Goal: Transaction & Acquisition: Purchase product/service

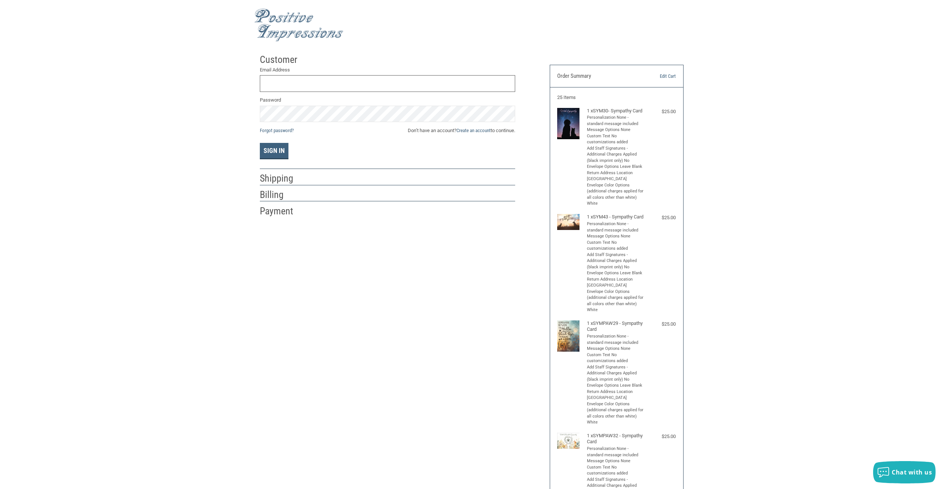
scroll to position [223, 0]
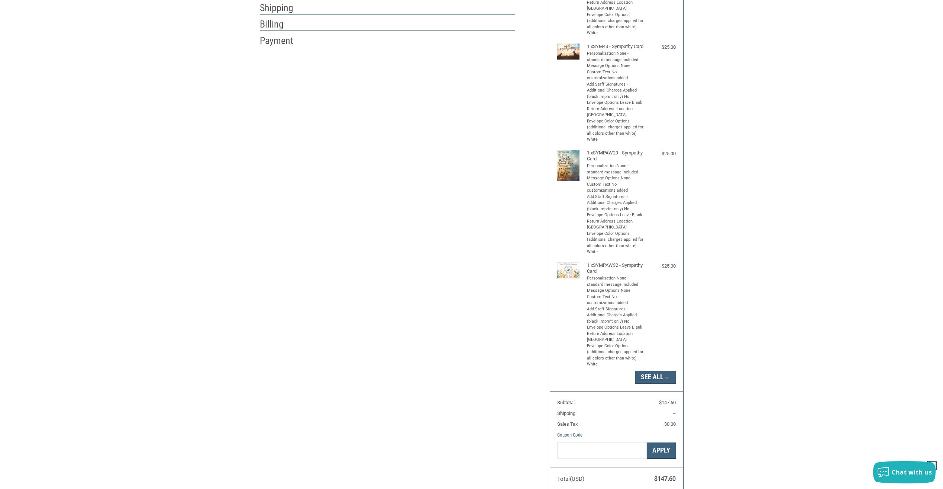
scroll to position [223, 0]
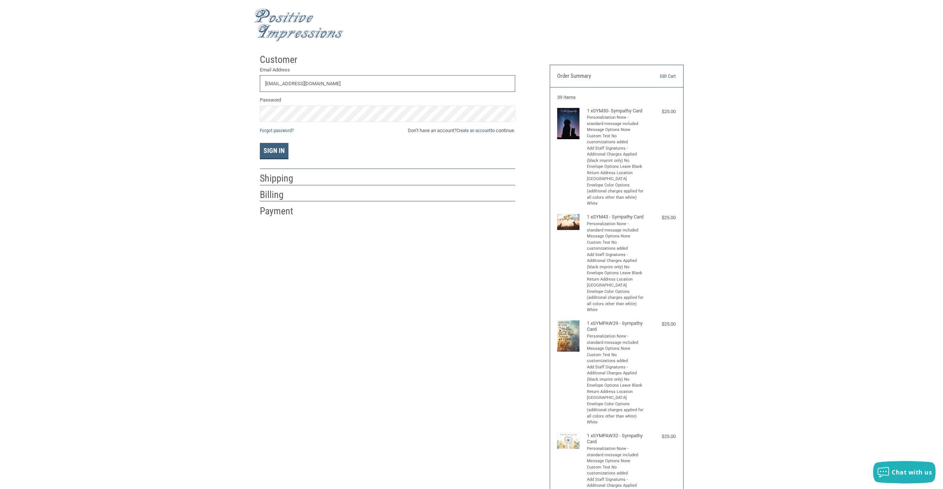
type input "RAE@REDSTONEVET.COM"
click at [490, 130] on span "Don’t have an account? Create an account to continue." at bounding box center [461, 130] width 107 height 7
click at [459, 133] on link "Create an account" at bounding box center [474, 131] width 34 height 6
click at [359, 87] on input "First Name" at bounding box center [322, 83] width 124 height 17
type input "RAE"
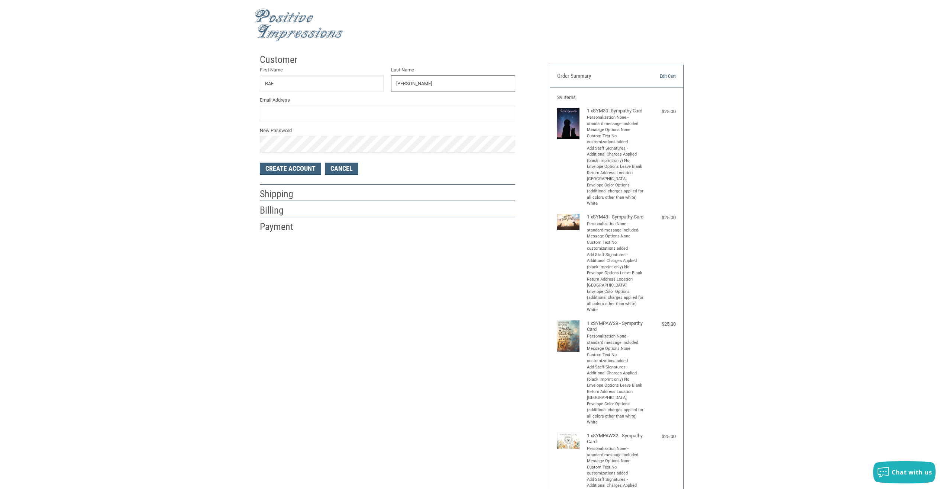
type input "[PERSON_NAME]"
type input "[EMAIL_ADDRESS][DOMAIN_NAME]"
click at [310, 168] on button "Create Account" at bounding box center [290, 168] width 61 height 13
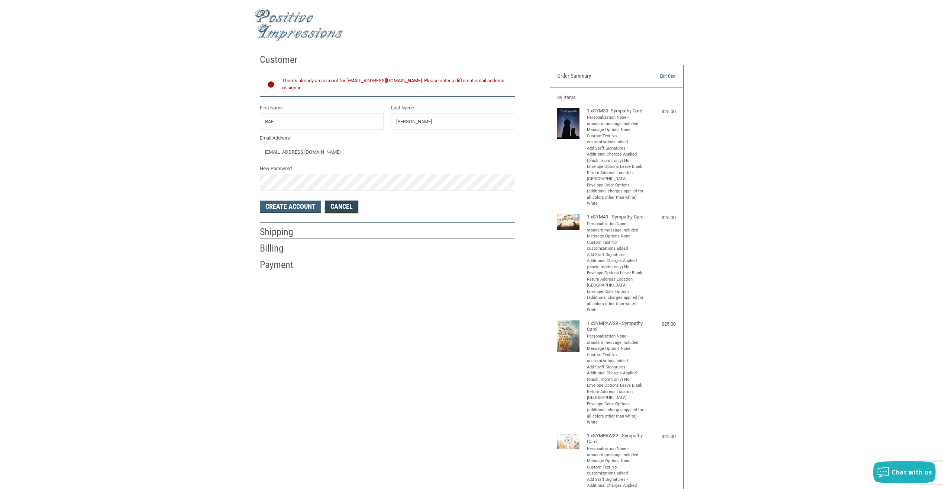
click at [340, 203] on link "Cancel" at bounding box center [341, 206] width 33 height 13
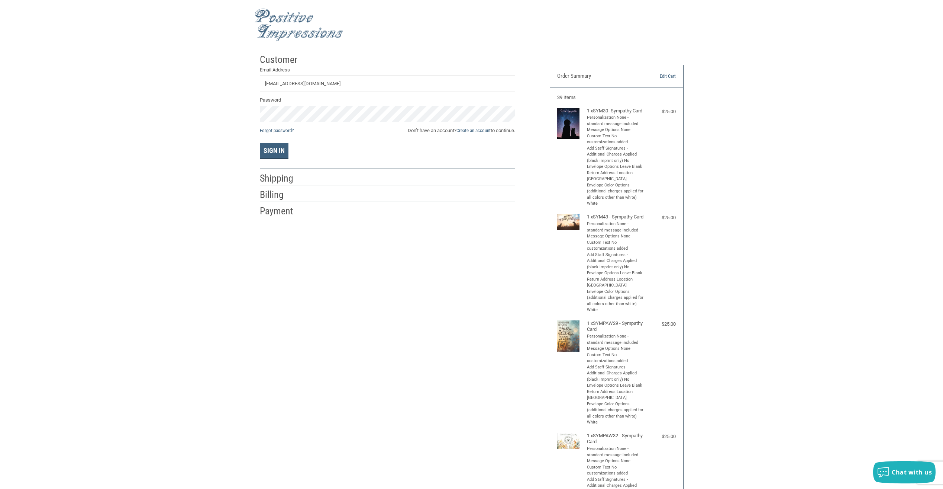
click at [288, 147] on div "Sign In" at bounding box center [387, 151] width 255 height 16
click at [281, 148] on button "Sign In" at bounding box center [274, 151] width 29 height 16
click at [260, 143] on button "Sign In" at bounding box center [274, 151] width 29 height 16
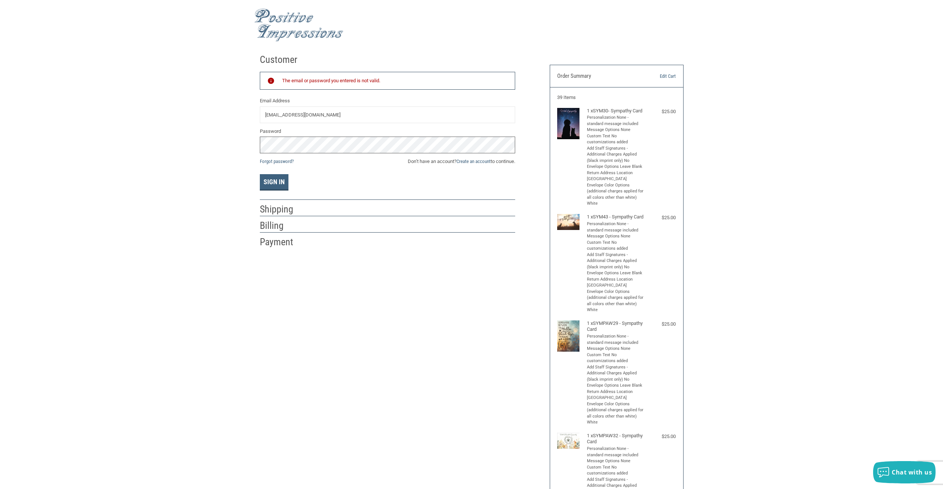
click at [150, 133] on div "Customer Returning Customer The email or password you entered is not valid. Ema…" at bounding box center [471, 359] width 943 height 618
click at [260, 174] on button "Sign In" at bounding box center [274, 182] width 29 height 16
click at [186, 135] on div "Customer Returning Customer The email or password you entered is not valid. Ema…" at bounding box center [471, 359] width 943 height 618
click at [260, 174] on button "Sign In" at bounding box center [274, 182] width 29 height 16
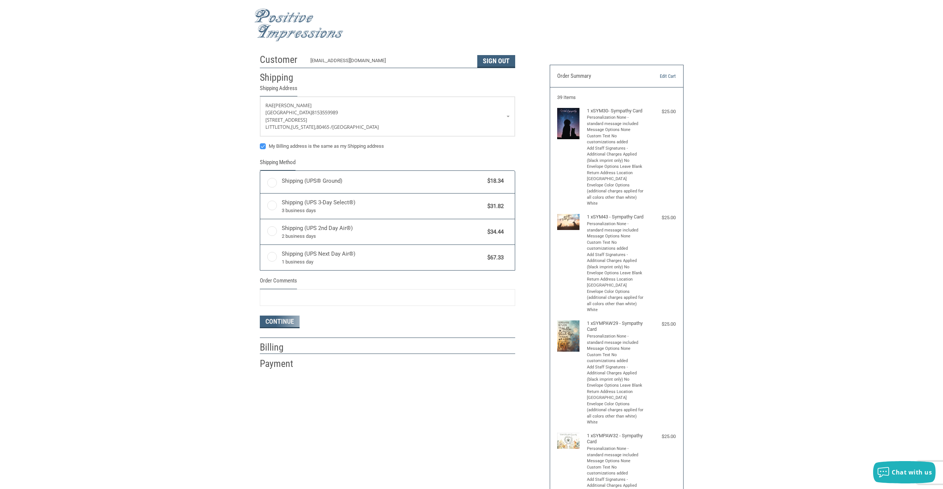
radio input "true"
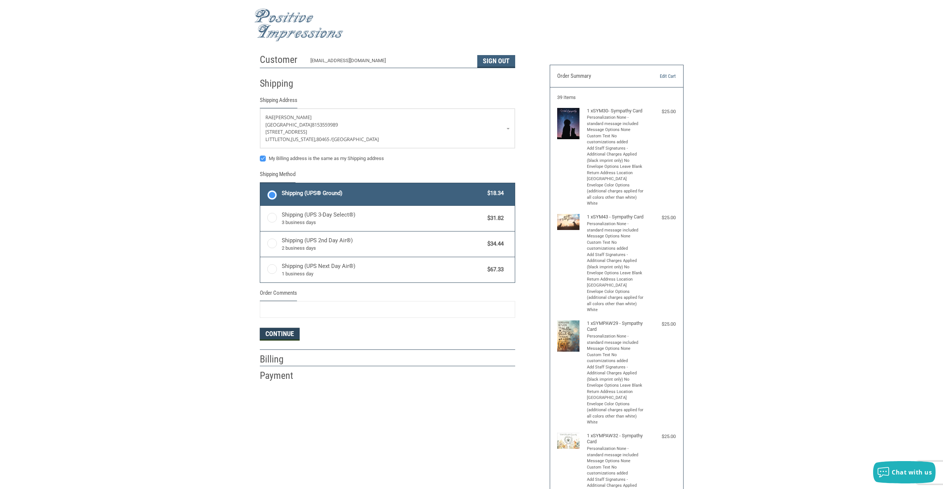
click at [281, 336] on button "Continue" at bounding box center [280, 334] width 40 height 13
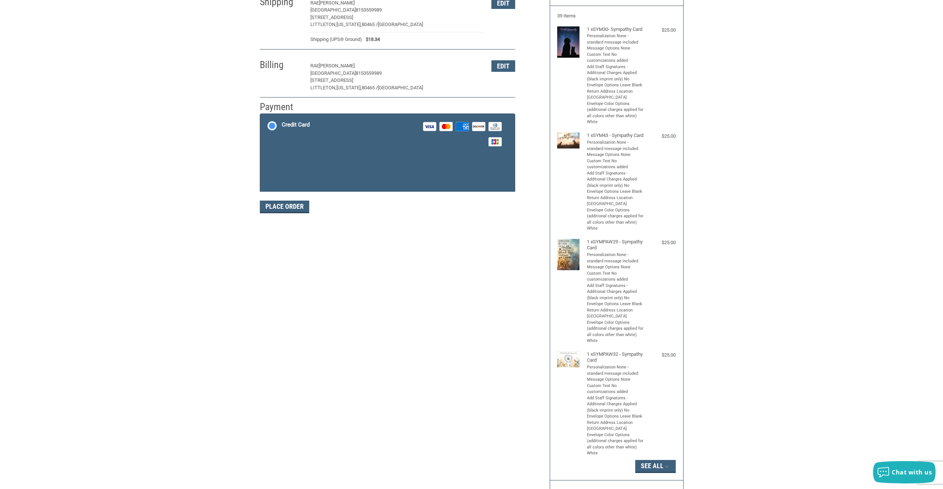
scroll to position [82, 0]
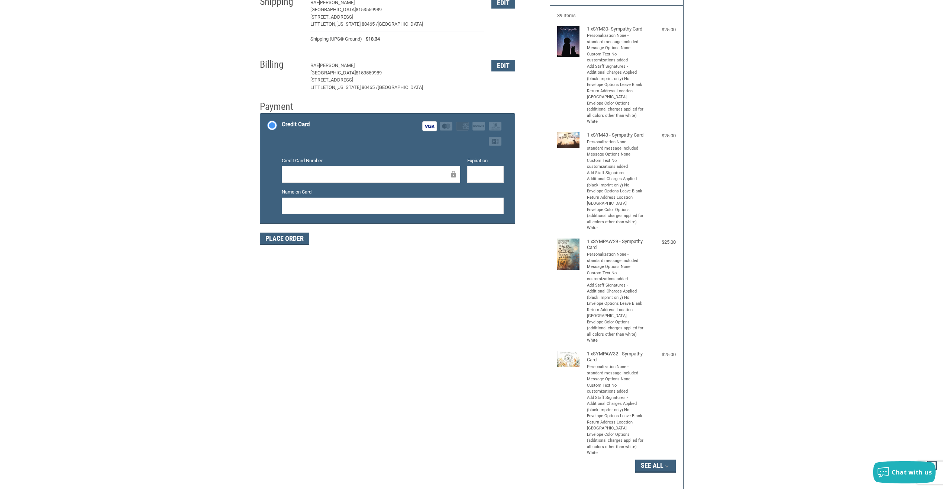
click at [469, 173] on div at bounding box center [485, 174] width 36 height 17
click at [472, 173] on div at bounding box center [485, 174] width 36 height 17
click at [406, 199] on div at bounding box center [393, 205] width 222 height 17
click at [402, 201] on div at bounding box center [393, 205] width 222 height 17
click at [293, 238] on button "Place Order" at bounding box center [284, 238] width 49 height 13
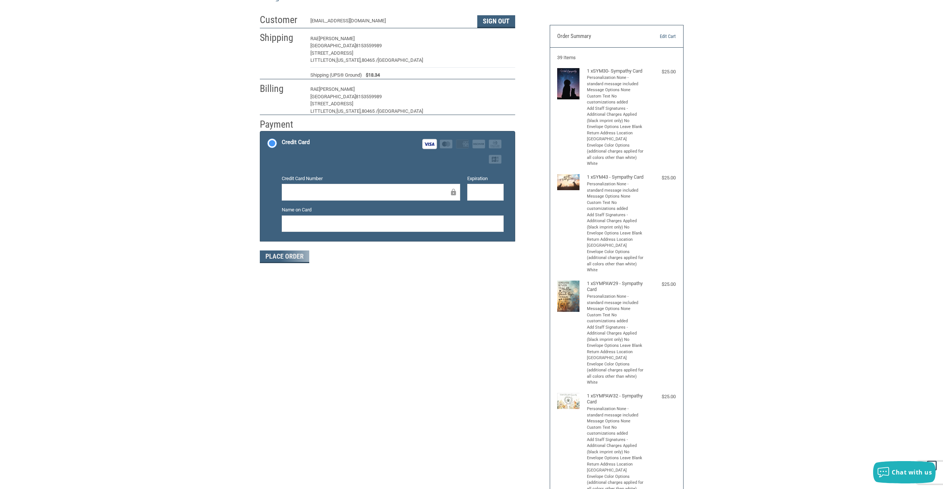
scroll to position [0, 0]
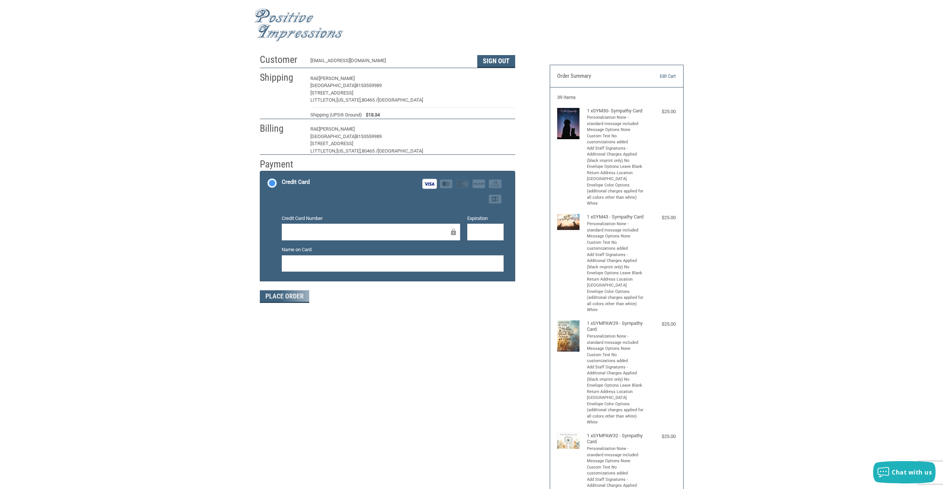
click at [256, 305] on div "Customer RAE@REDSTONEVET.COM Sign Out Shipping RAE STEEN REDSTONE ANIMAL HOSPIT…" at bounding box center [399, 180] width 290 height 261
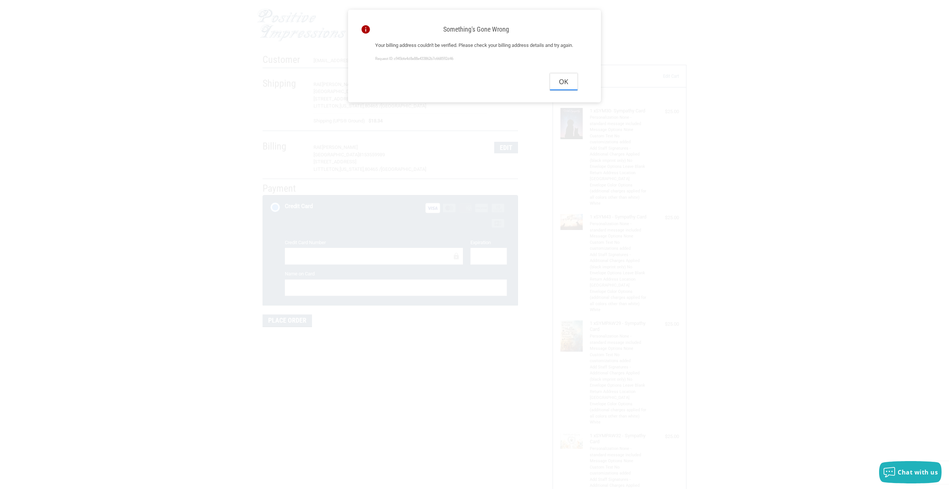
click at [566, 90] on button "Ok" at bounding box center [564, 81] width 28 height 17
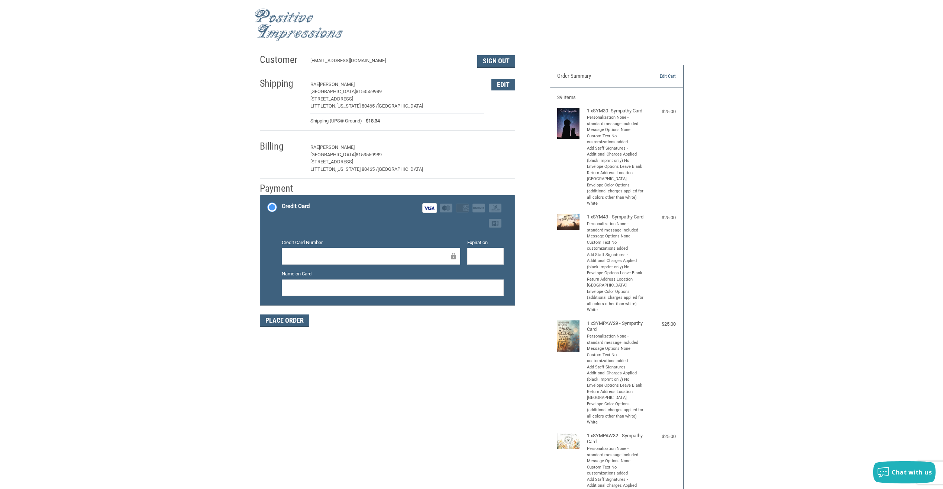
click at [511, 149] on button "Edit" at bounding box center [504, 148] width 24 height 12
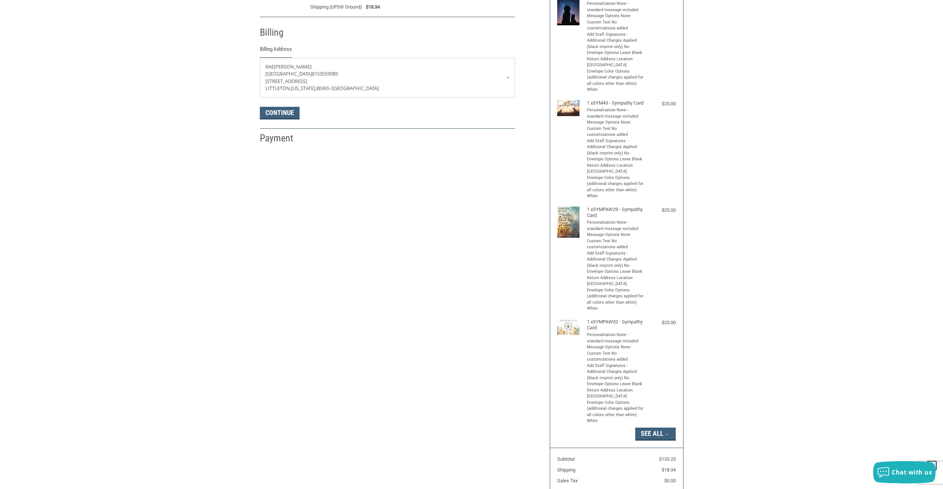
scroll to position [131, 0]
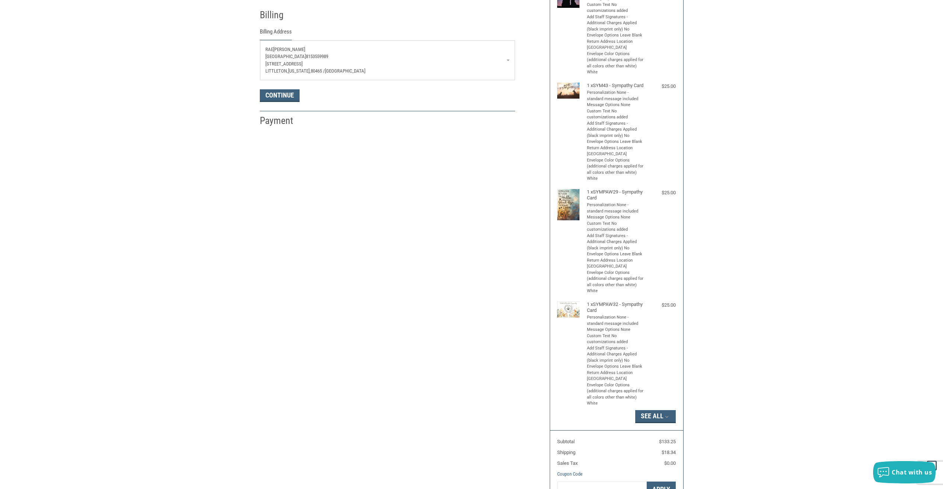
click at [328, 72] on span "[GEOGRAPHIC_DATA]" at bounding box center [345, 71] width 41 height 6
click at [220, 76] on div "Customer RAE@REDSTONEVET.COM Sign Out Shipping RAE STEEN REDSTONE ANIMAL HOSPIT…" at bounding box center [471, 228] width 943 height 618
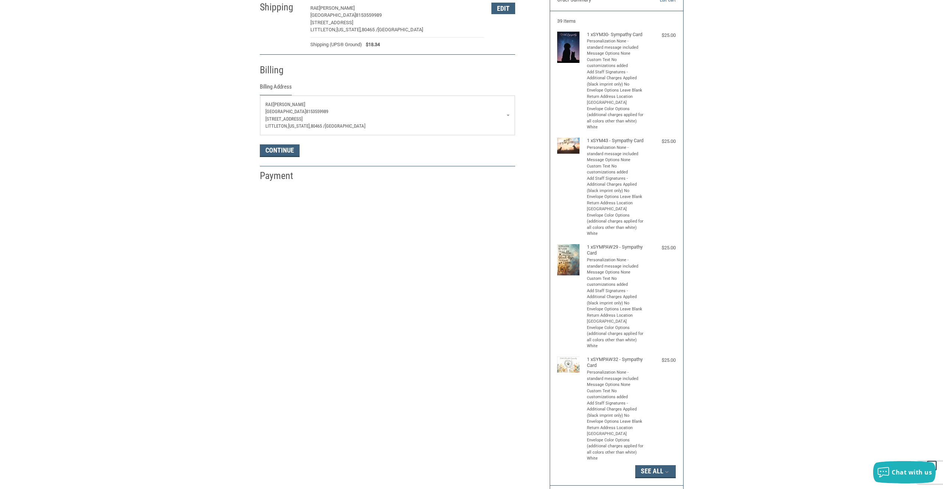
scroll to position [0, 0]
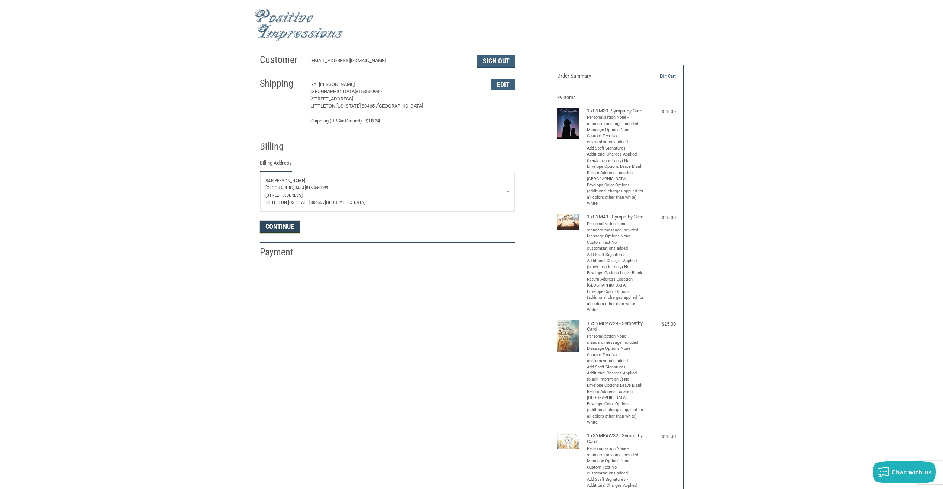
click at [284, 225] on button "Continue" at bounding box center [280, 226] width 40 height 13
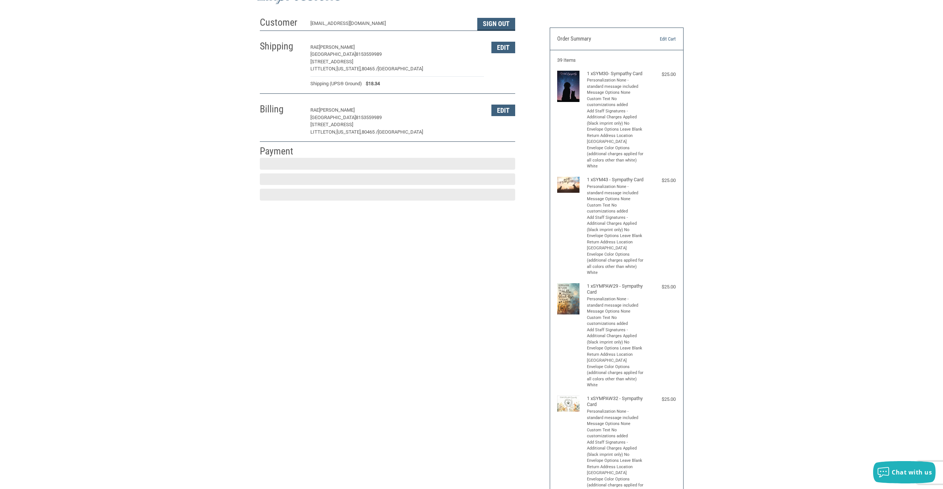
scroll to position [82, 0]
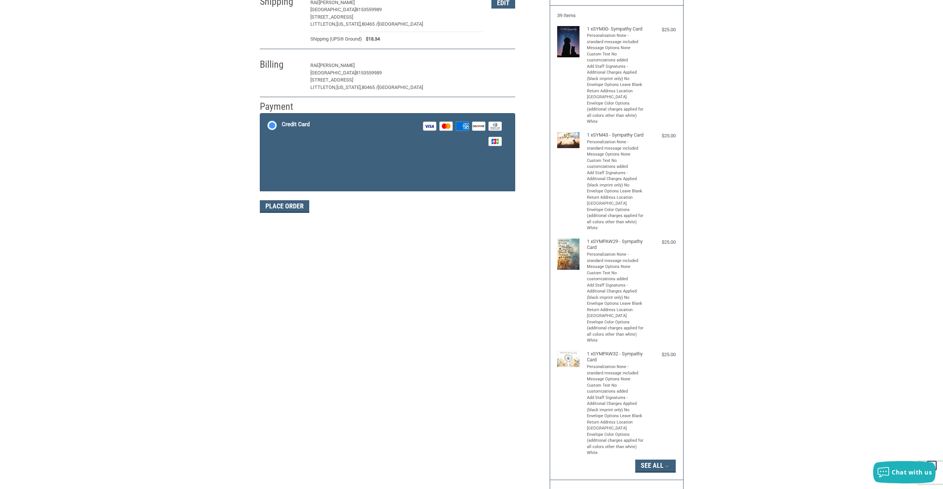
click at [512, 65] on button "Edit" at bounding box center [504, 66] width 24 height 12
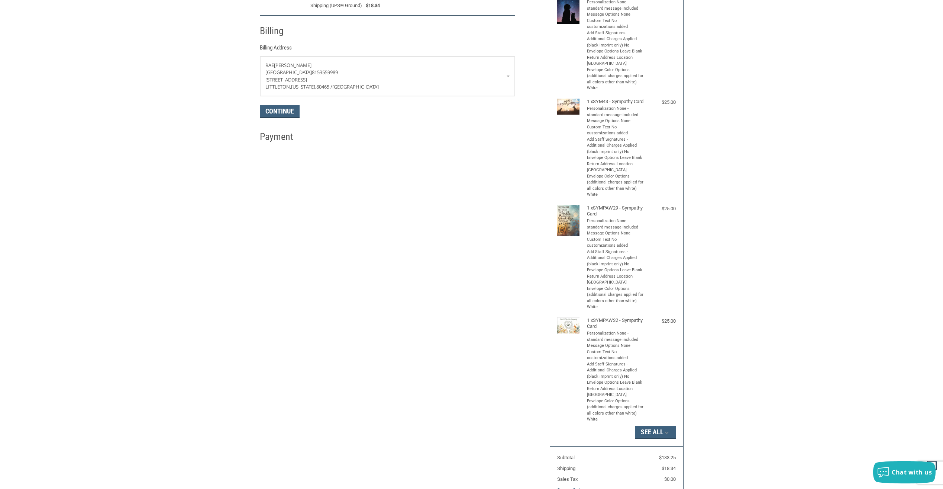
scroll to position [131, 0]
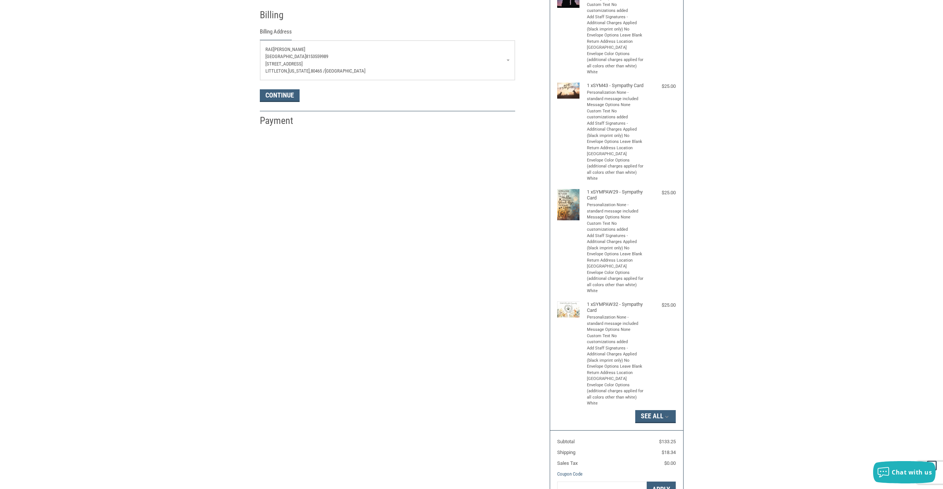
click at [332, 66] on p "[STREET_ADDRESS]" at bounding box center [387, 63] width 244 height 7
click at [316, 95] on link "RAE STEEN REDSTONE ANIMAL HOSPITAL 8153559989 9111 SOUTH SANTA FE DRIVE LITTLET…" at bounding box center [387, 114] width 247 height 38
click at [318, 73] on span "80465 /" at bounding box center [318, 71] width 14 height 6
click at [305, 87] on link "Enter a new address" at bounding box center [387, 87] width 247 height 15
select select "US"
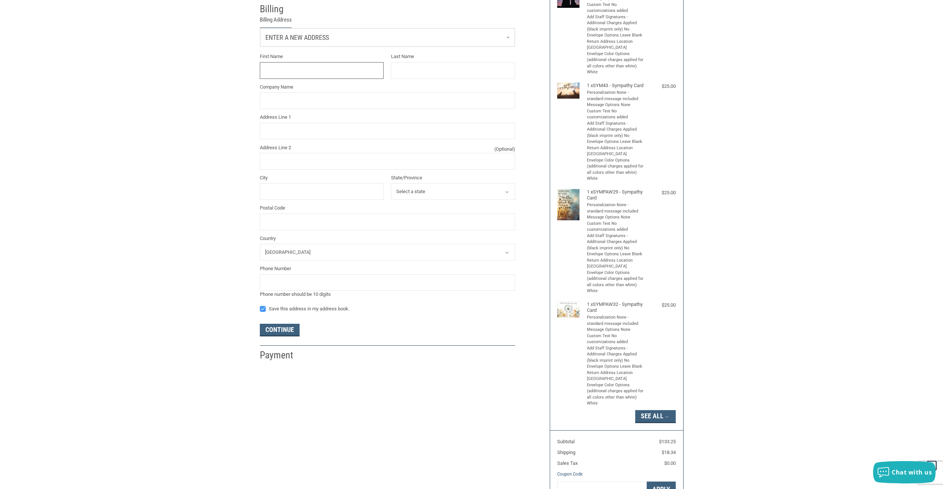
click at [301, 71] on input "First Name" at bounding box center [322, 70] width 124 height 17
type input "[PERSON_NAME]"
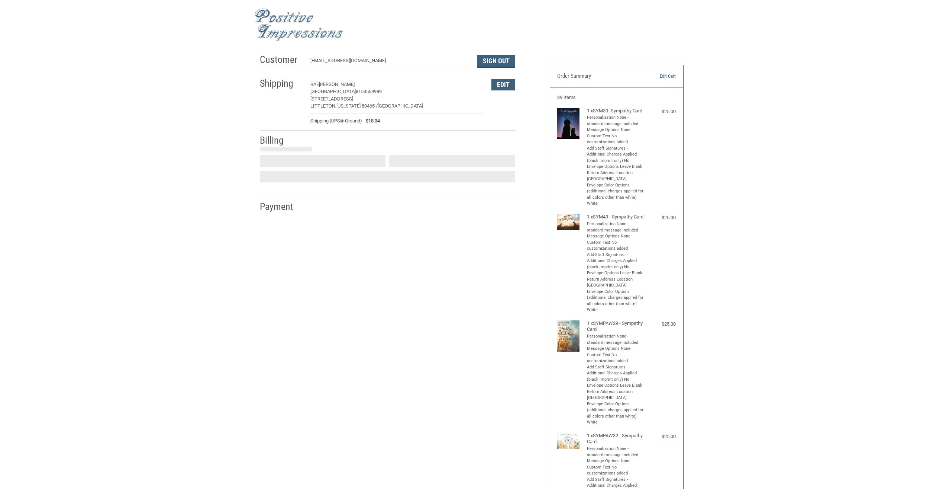
select select "US"
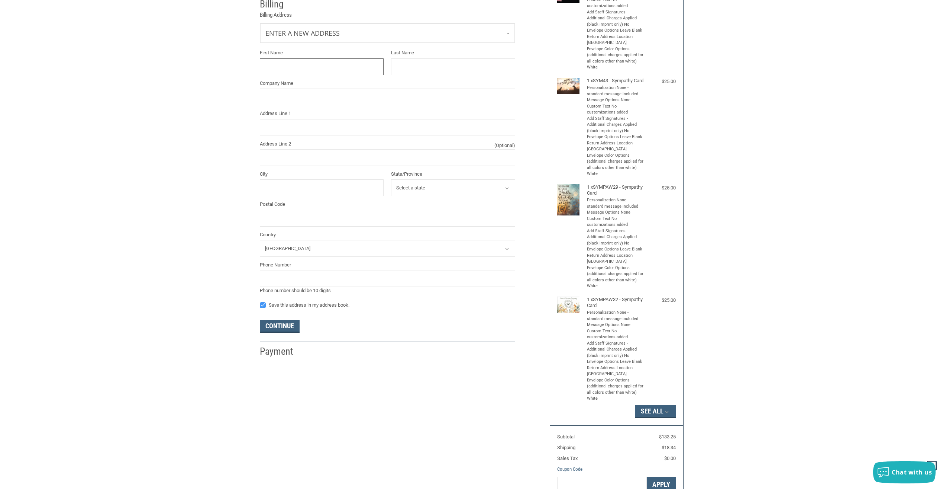
scroll to position [71, 0]
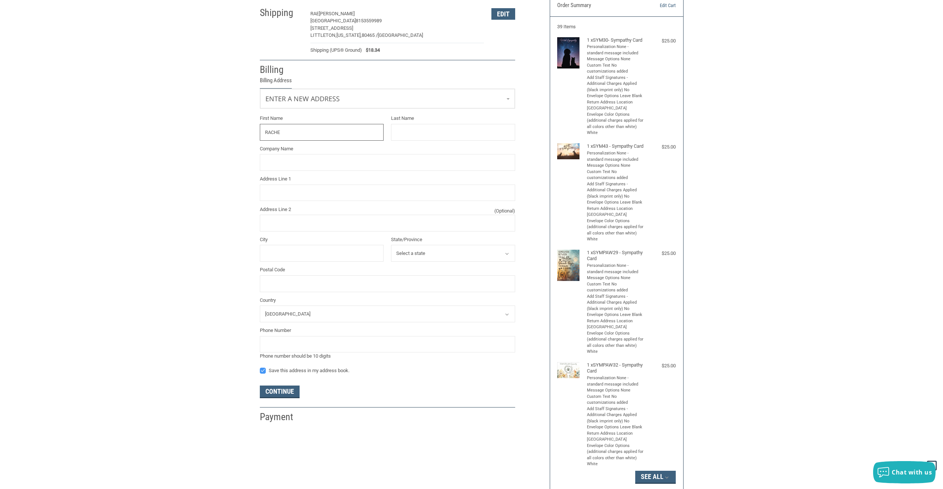
type input "[PERSON_NAME]"
type input "[GEOGRAPHIC_DATA]"
click at [308, 285] on input "Postal Code" at bounding box center [387, 283] width 255 height 17
type input "80123"
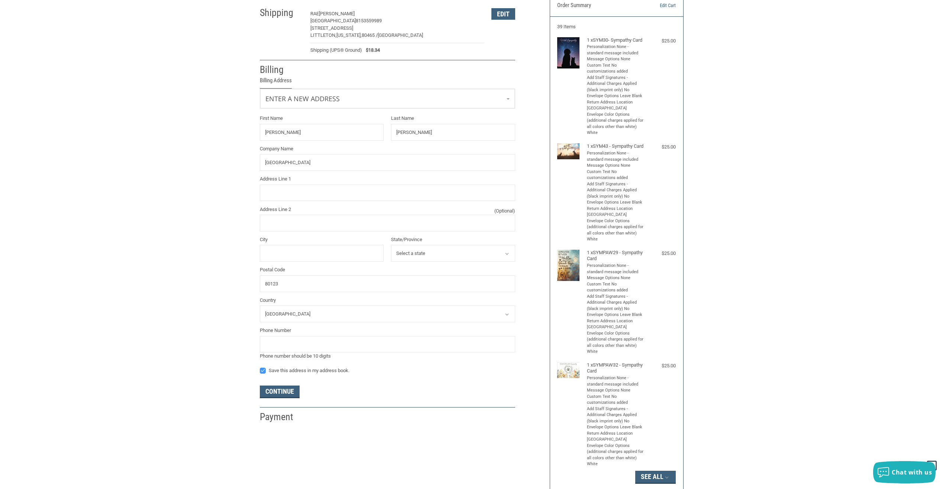
click at [308, 353] on div "Phone number should be 10 digits" at bounding box center [387, 355] width 255 height 7
click at [308, 351] on input "tel" at bounding box center [387, 344] width 255 height 17
type input "3036831675"
click at [187, 282] on div "Customer [EMAIL_ADDRESS][DOMAIN_NAME] Sign Out Shipping [PERSON_NAME] REDSTONE …" at bounding box center [471, 289] width 943 height 618
